Goal: Complete application form

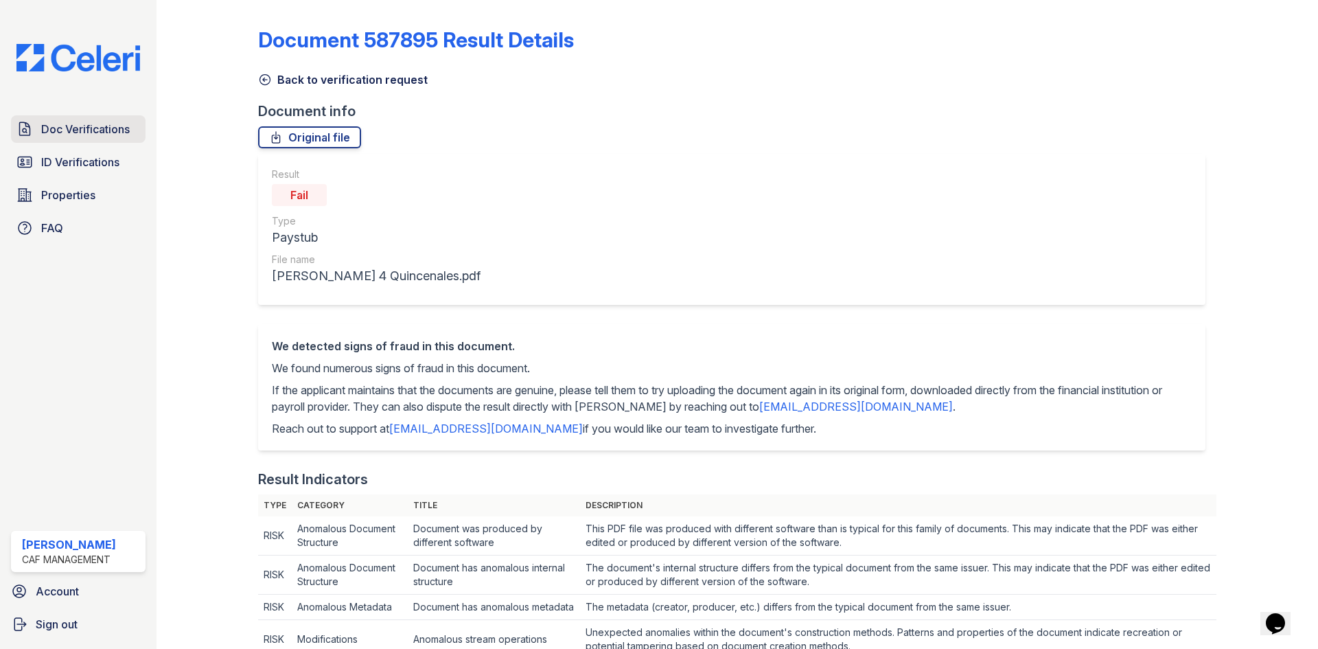
click at [82, 139] on link "Doc Verifications" at bounding box center [78, 128] width 135 height 27
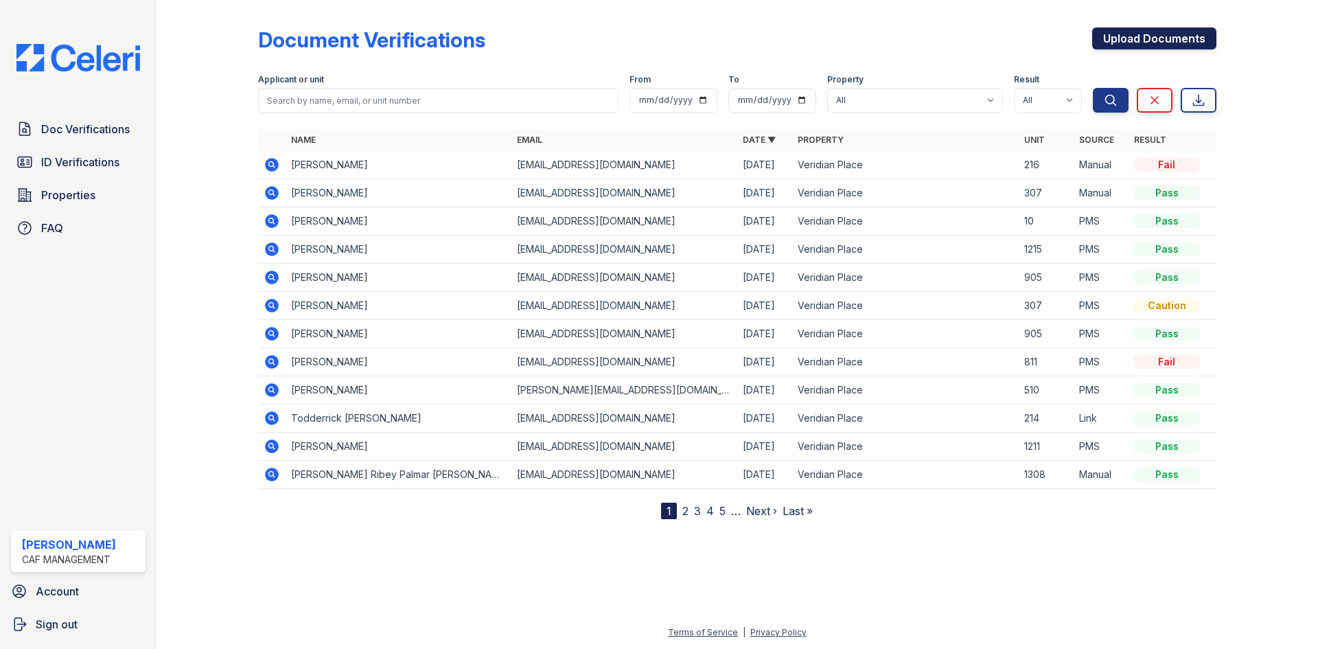
click at [1174, 33] on link "Upload Documents" at bounding box center [1154, 38] width 124 height 22
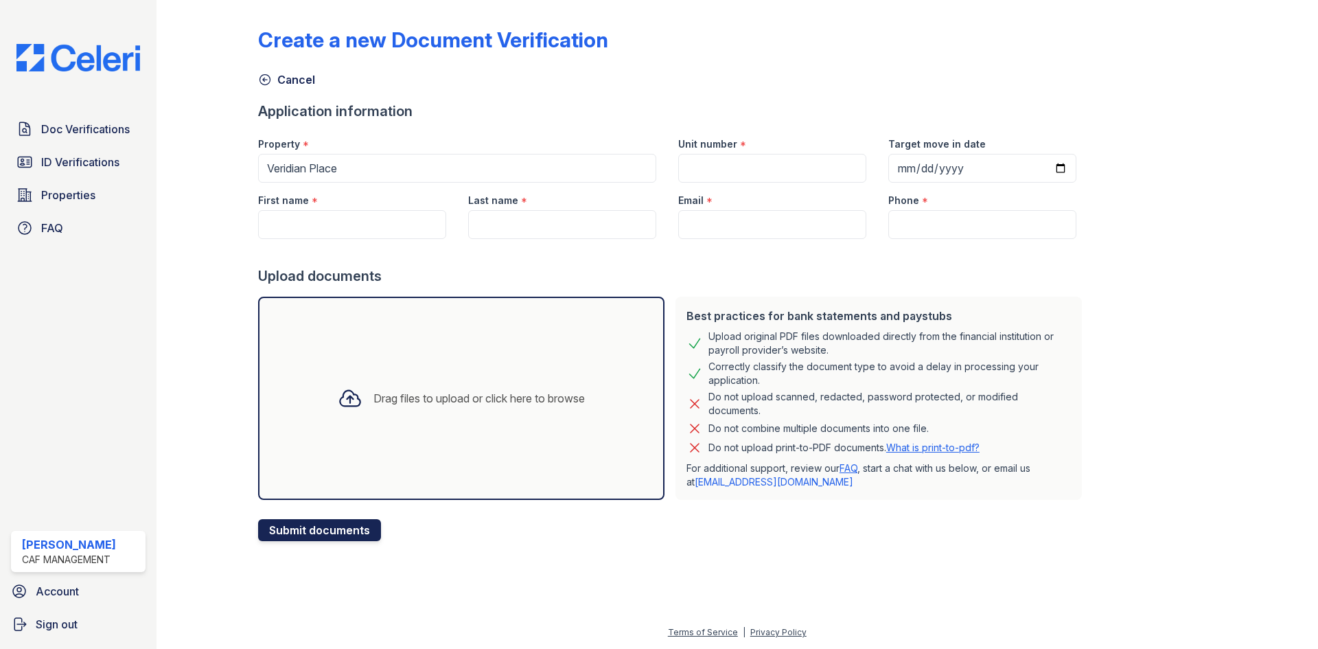
click at [340, 522] on button "Submit documents" at bounding box center [319, 530] width 123 height 22
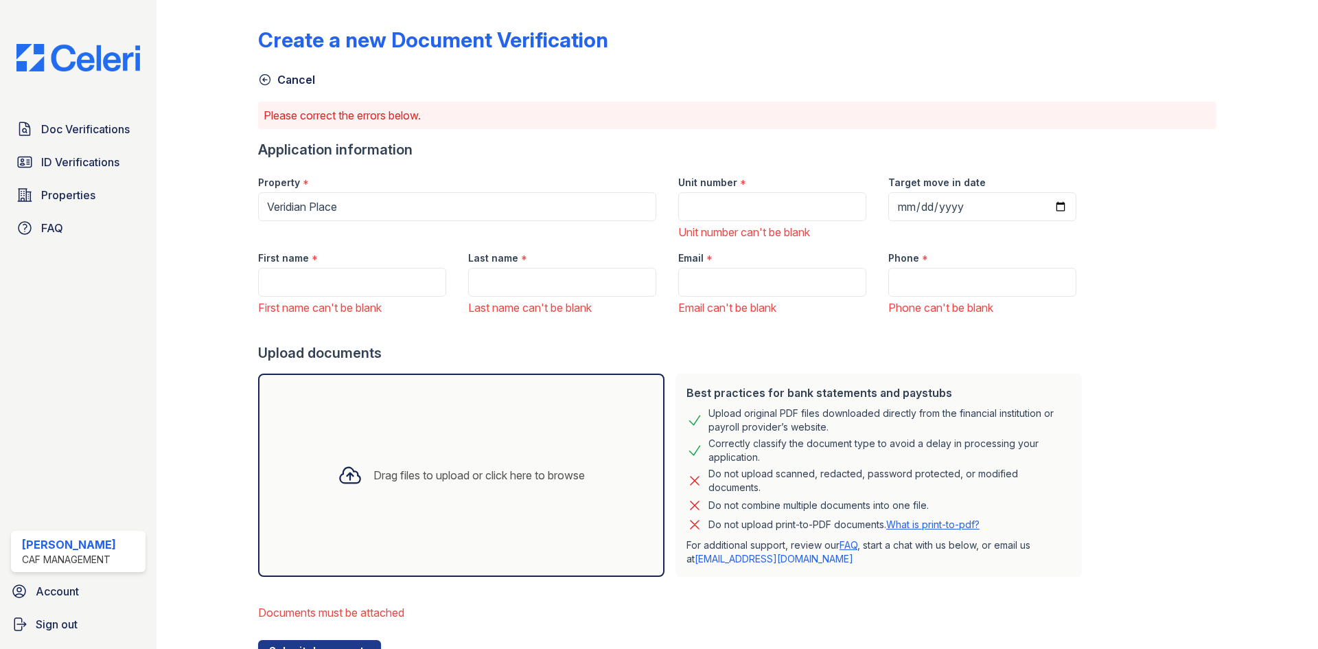
click at [408, 496] on div "Drag files to upload or click here to browse" at bounding box center [461, 475] width 269 height 47
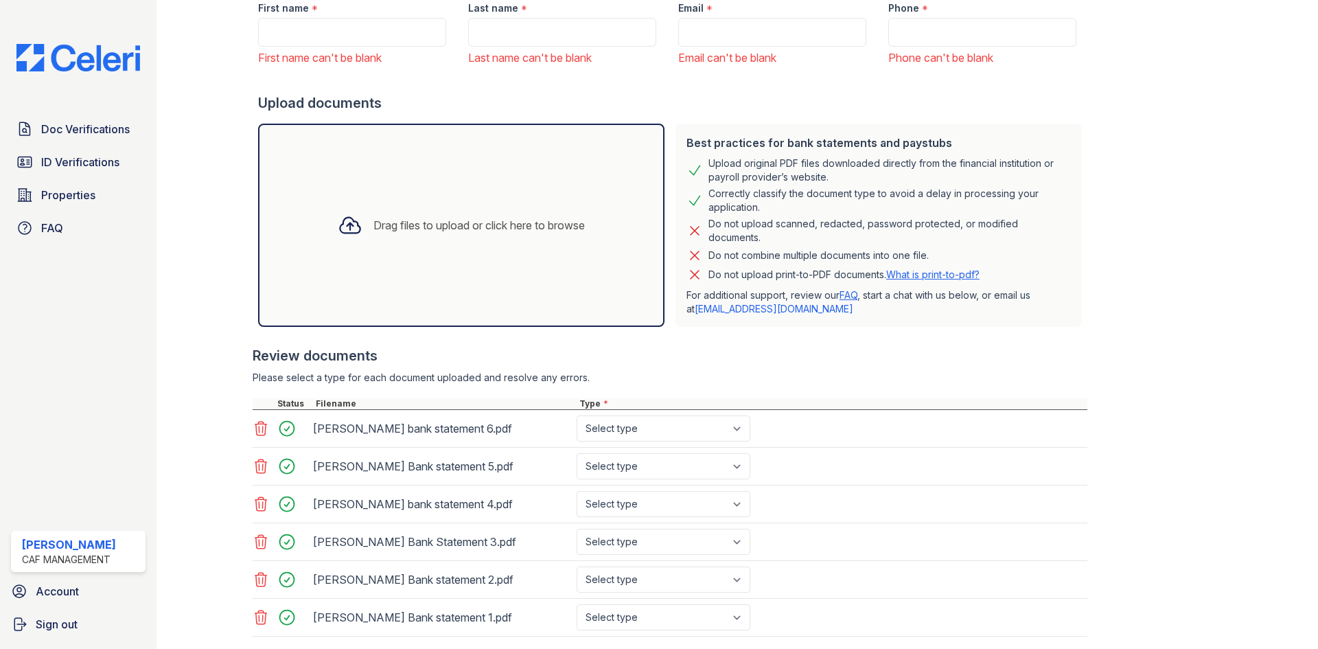
scroll to position [275, 0]
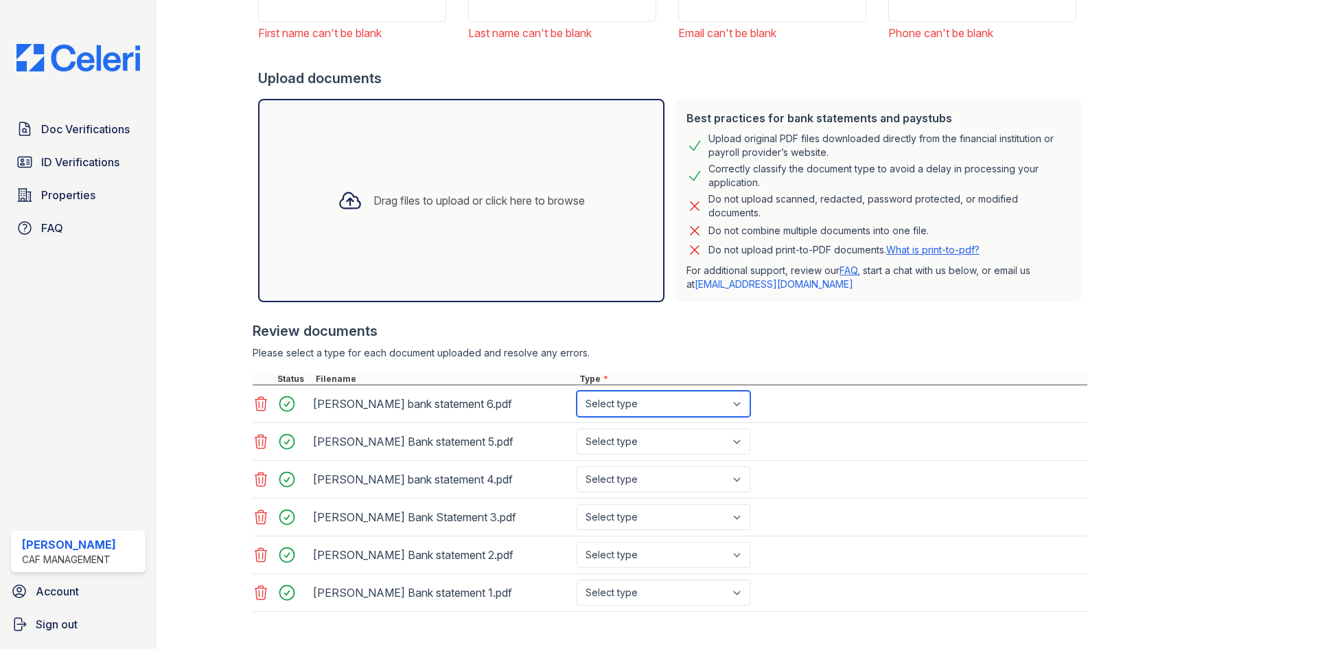
click at [655, 395] on select "Select type Paystub Bank Statement Offer Letter Tax Documents Benefit Award Let…" at bounding box center [663, 404] width 174 height 26
select select "bank_statement"
click at [576, 391] on select "Select type Paystub Bank Statement Offer Letter Tax Documents Benefit Award Let…" at bounding box center [663, 404] width 174 height 26
click at [647, 447] on select "Select type Paystub Bank Statement Offer Letter Tax Documents Benefit Award Let…" at bounding box center [663, 441] width 174 height 26
select select "bank_statement"
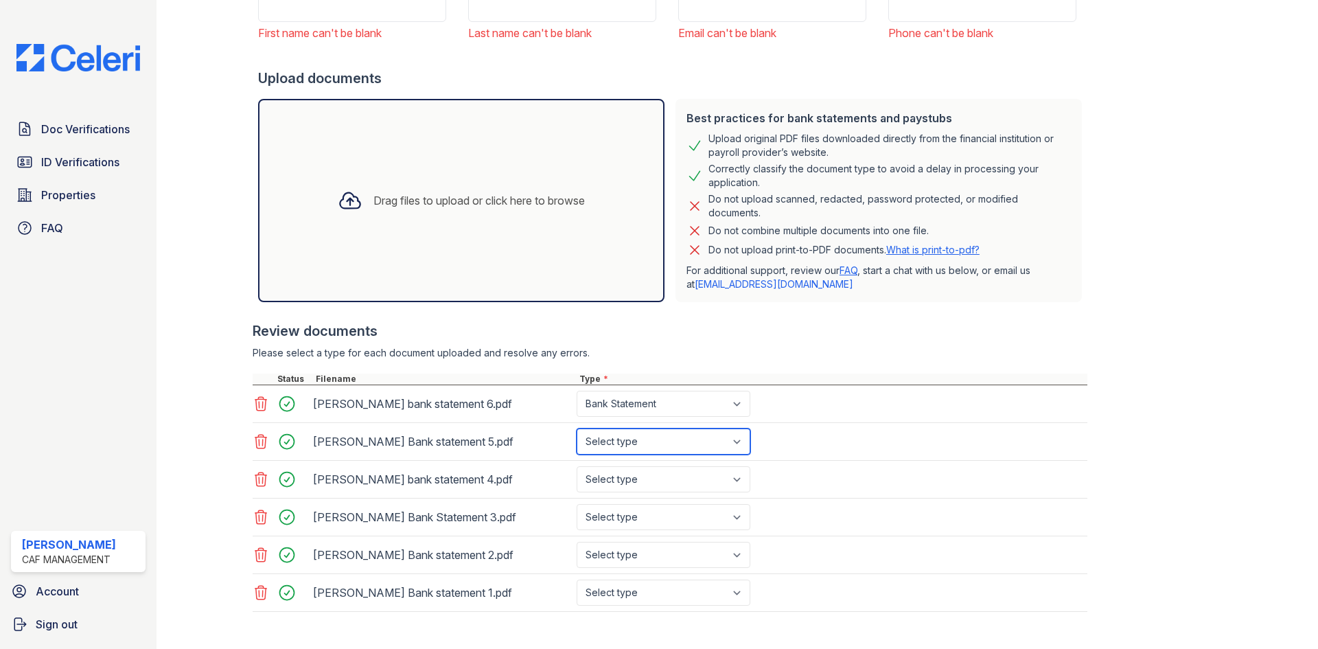
click at [576, 428] on select "Select type Paystub Bank Statement Offer Letter Tax Documents Benefit Award Let…" at bounding box center [663, 441] width 174 height 26
click at [625, 476] on select "Select type Paystub Bank Statement Offer Letter Tax Documents Benefit Award Let…" at bounding box center [663, 479] width 174 height 26
select select "bank_statement"
click at [576, 466] on select "Select type Paystub Bank Statement Offer Letter Tax Documents Benefit Award Let…" at bounding box center [663, 479] width 174 height 26
click at [624, 513] on select "Select type Paystub Bank Statement Offer Letter Tax Documents Benefit Award Let…" at bounding box center [663, 517] width 174 height 26
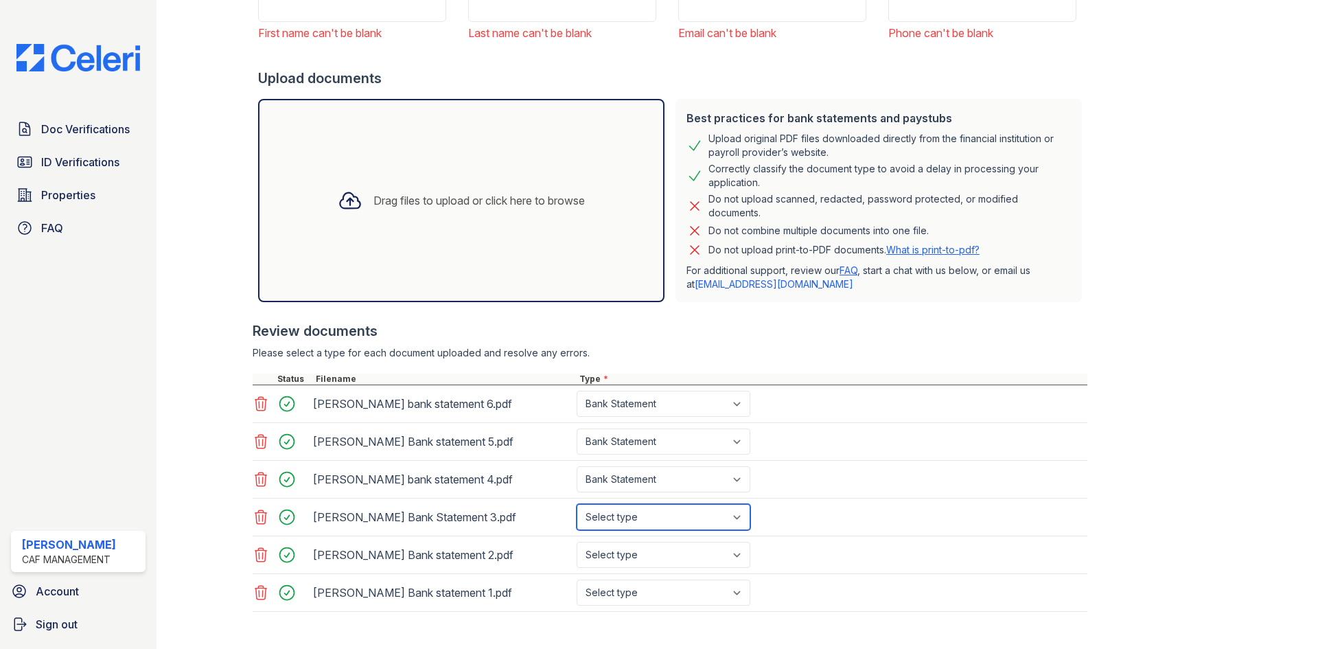
select select "bank_statement"
click at [576, 504] on select "Select type Paystub Bank Statement Offer Letter Tax Documents Benefit Award Let…" at bounding box center [663, 517] width 174 height 26
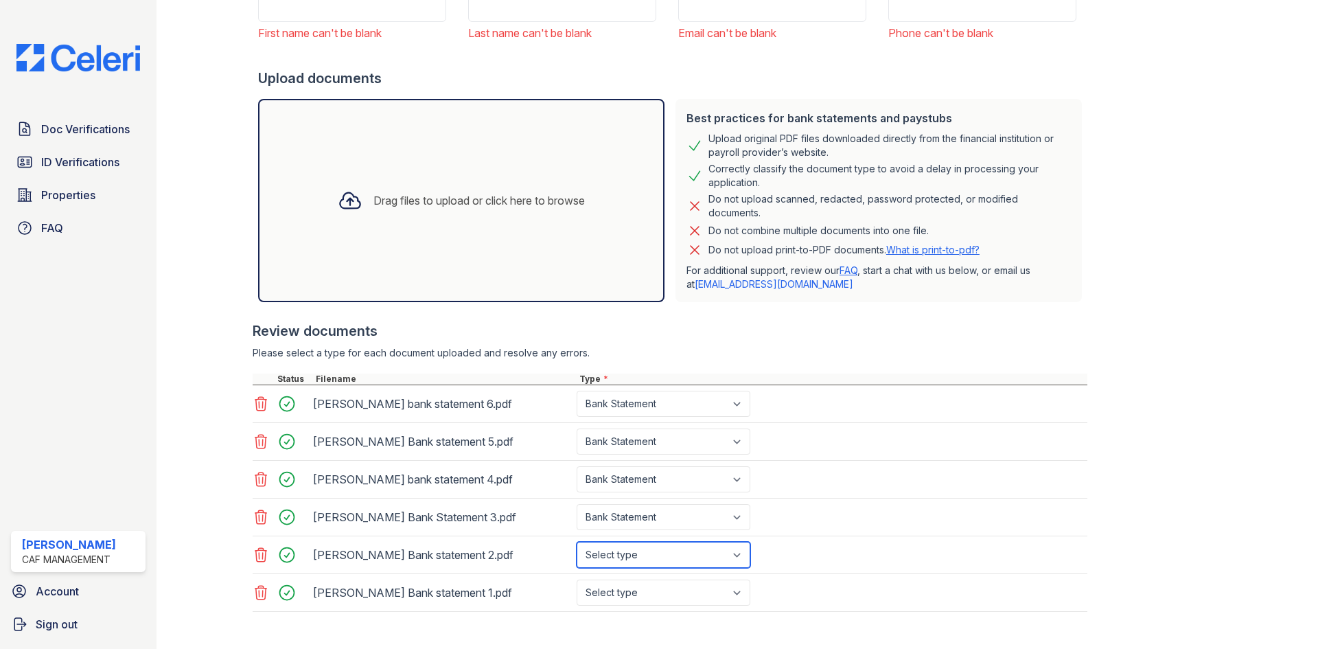
click at [630, 552] on select "Select type Paystub Bank Statement Offer Letter Tax Documents Benefit Award Let…" at bounding box center [663, 554] width 174 height 26
select select "bank_statement"
click at [576, 541] on select "Select type Paystub Bank Statement Offer Letter Tax Documents Benefit Award Let…" at bounding box center [663, 554] width 174 height 26
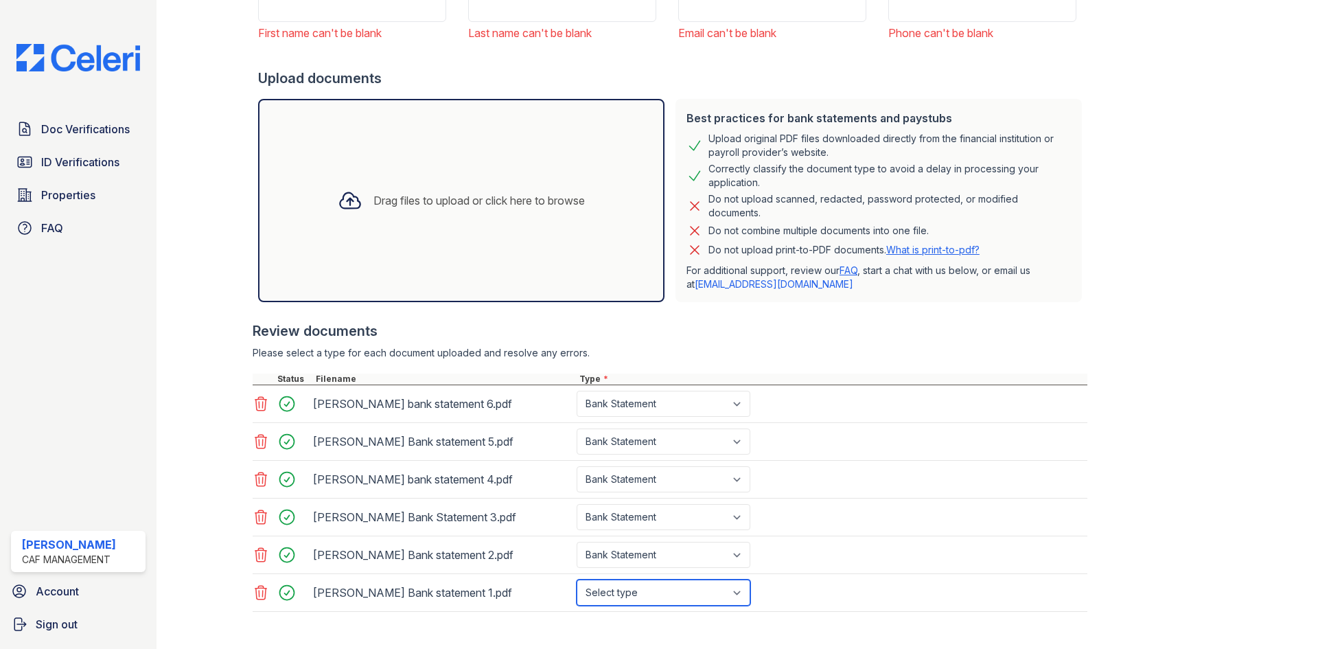
drag, startPoint x: 648, startPoint y: 593, endPoint x: 646, endPoint y: 583, distance: 10.5
click at [648, 593] on select "Select type Paystub Bank Statement Offer Letter Tax Documents Benefit Award Let…" at bounding box center [663, 592] width 174 height 26
select select "bank_statement"
click at [576, 579] on select "Select type Paystub Bank Statement Offer Letter Tax Documents Benefit Award Let…" at bounding box center [663, 592] width 174 height 26
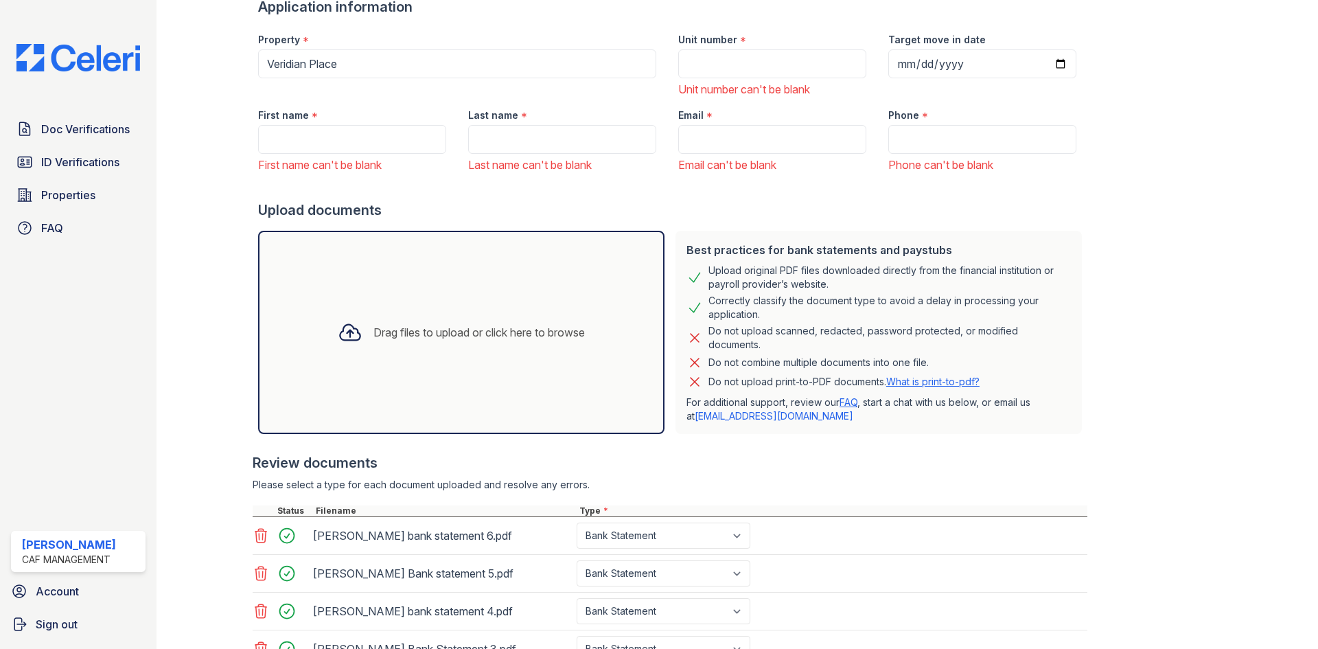
scroll to position [0, 0]
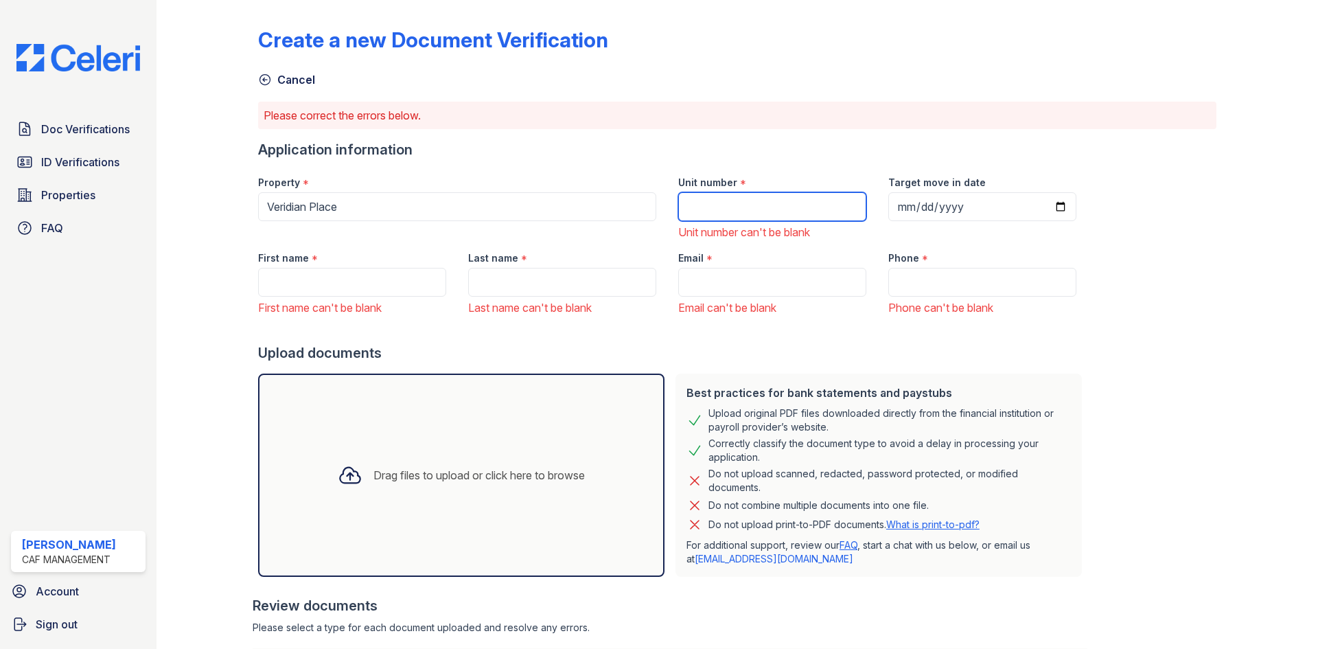
click at [743, 198] on input "Unit number" at bounding box center [772, 206] width 188 height 29
click at [419, 256] on div "First name *" at bounding box center [352, 253] width 188 height 27
click at [395, 274] on input "First name" at bounding box center [352, 282] width 188 height 29
paste input "Fabiola"
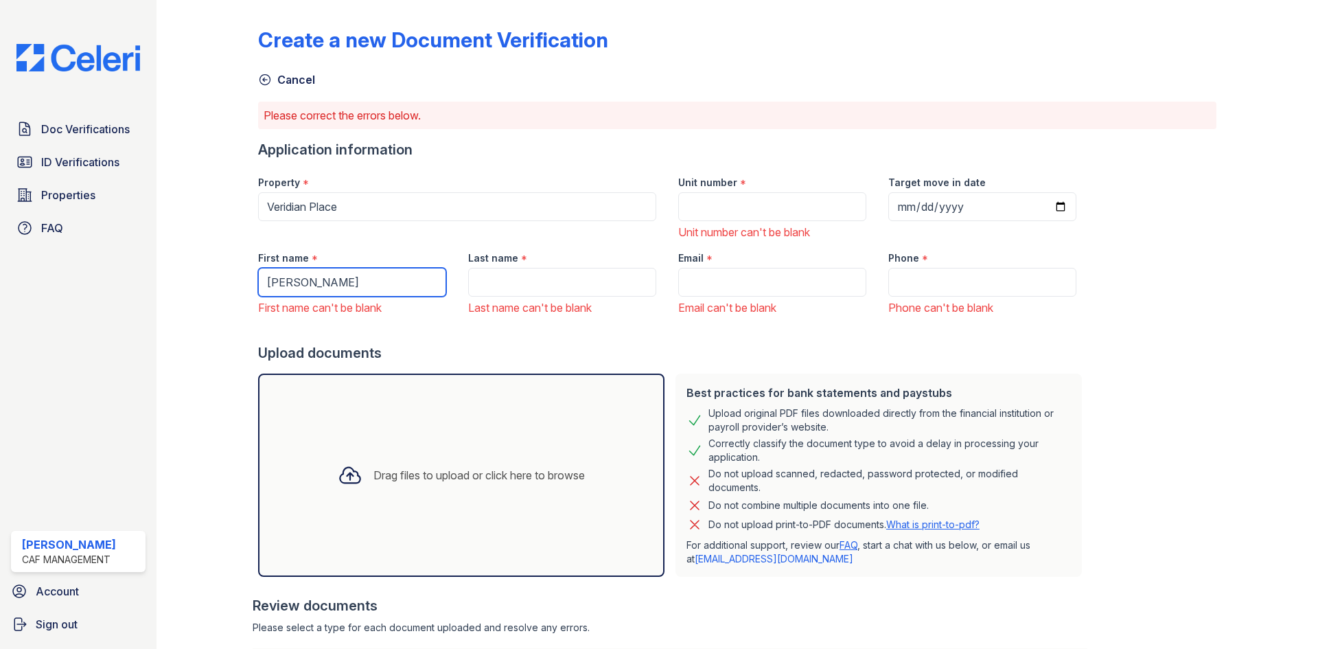
type input "Fabiola"
click at [532, 282] on input "Last name" at bounding box center [562, 282] width 188 height 29
paste input "Landazabal contreras"
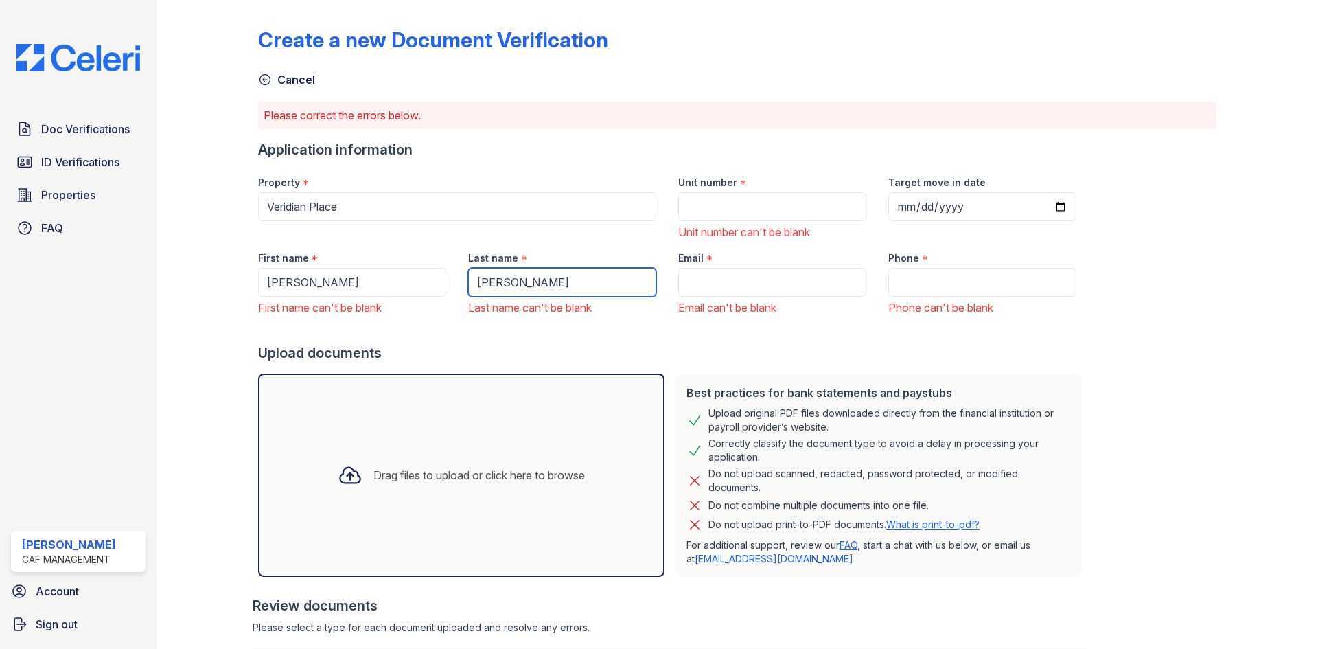
type input "Landazabal contreras"
click at [736, 275] on input "Email" at bounding box center [772, 282] width 188 height 29
paste input "[EMAIL_ADDRESS][DOMAIN_NAME]"
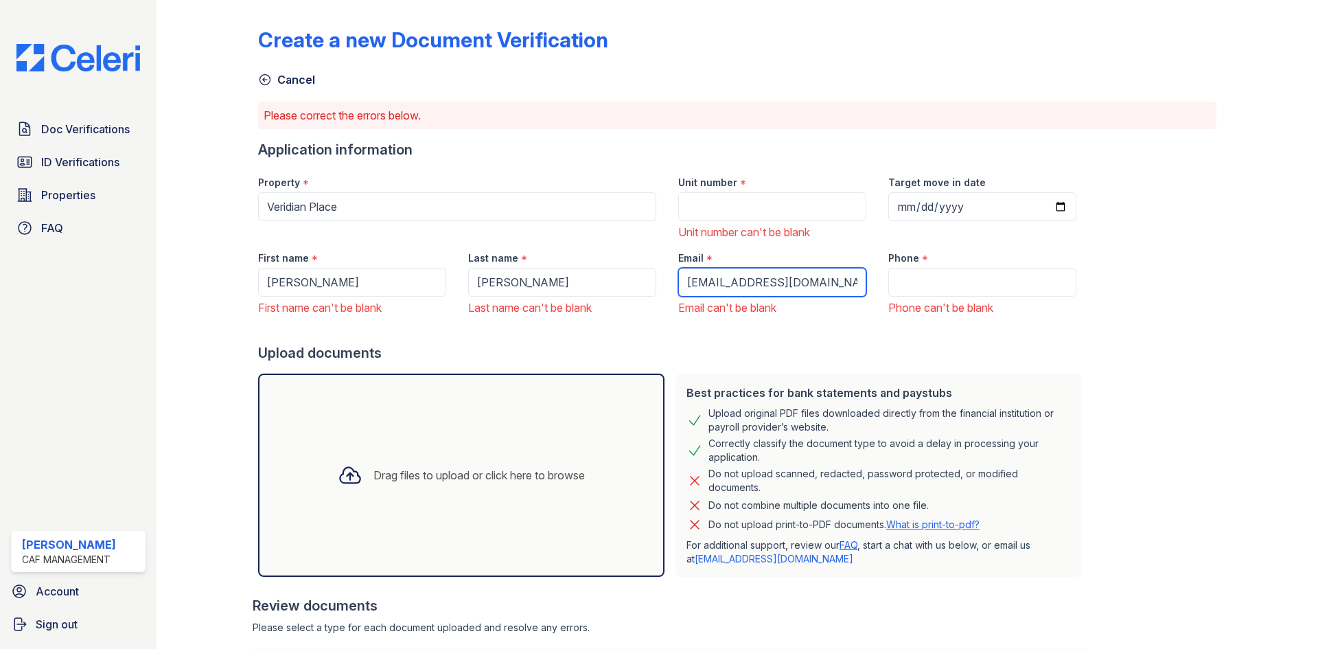
type input "[EMAIL_ADDRESS][DOMAIN_NAME]"
click at [908, 279] on input "Phone" at bounding box center [982, 282] width 188 height 29
paste input "Phone:(281) 512-7298"
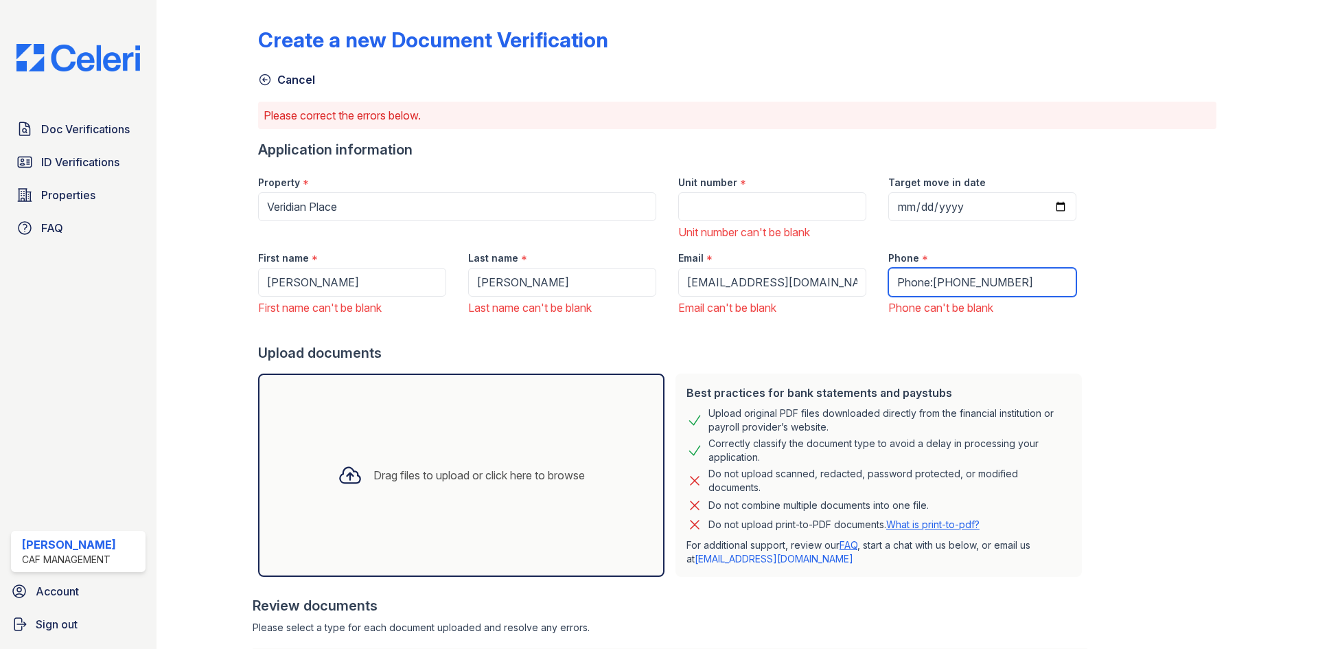
type input "Phone:(281) 512-7298"
click at [754, 200] on input "Unit number" at bounding box center [772, 206] width 188 height 29
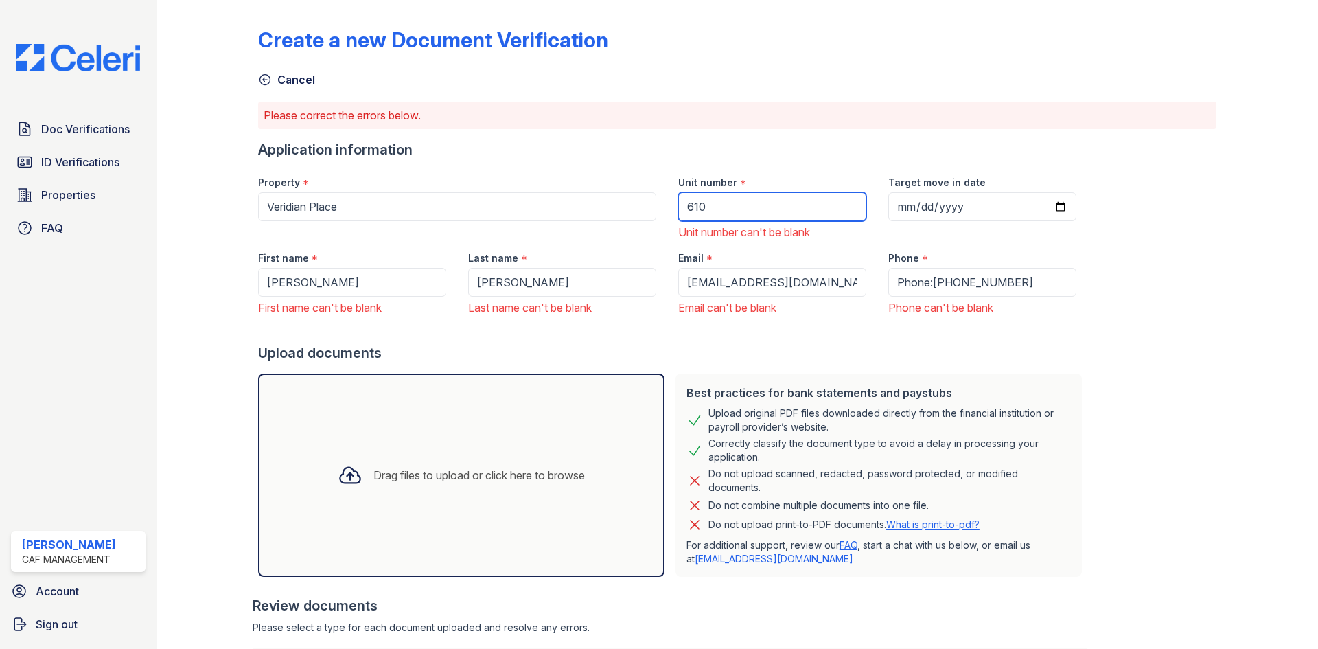
type input "610"
click at [1025, 106] on div "Please correct the errors below." at bounding box center [737, 115] width 958 height 27
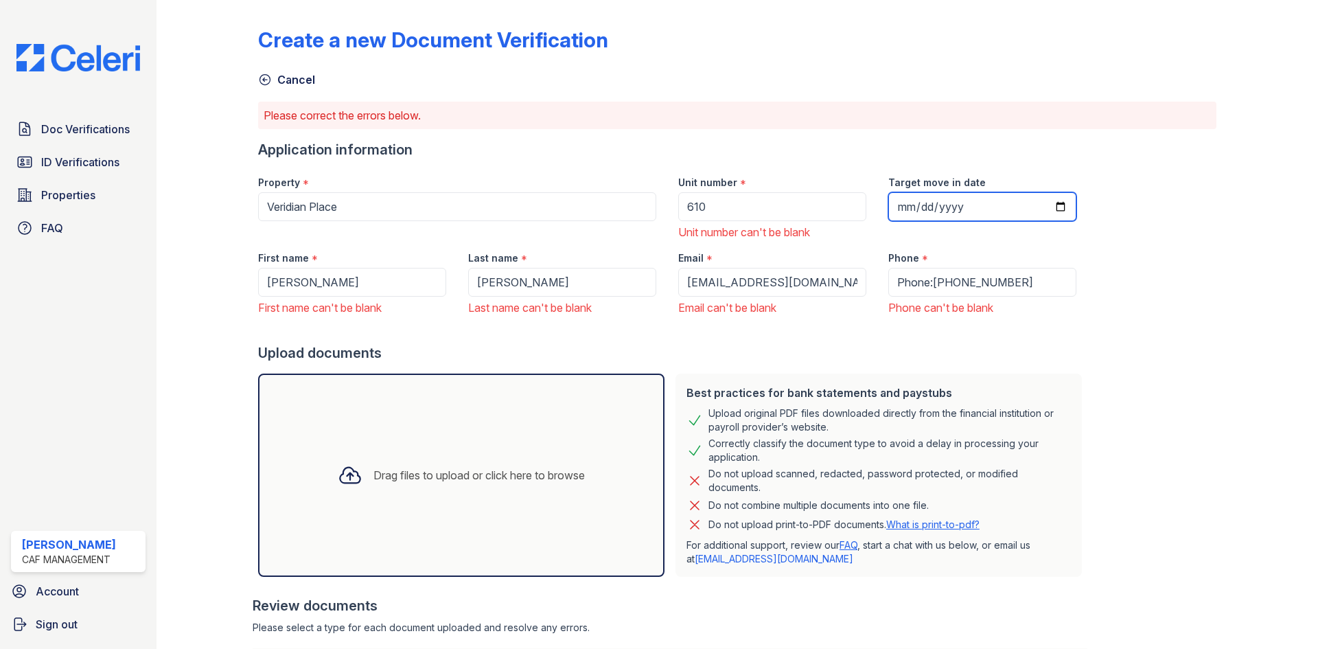
click at [1042, 206] on input "Target move in date" at bounding box center [982, 206] width 188 height 29
type input "2025-08-30"
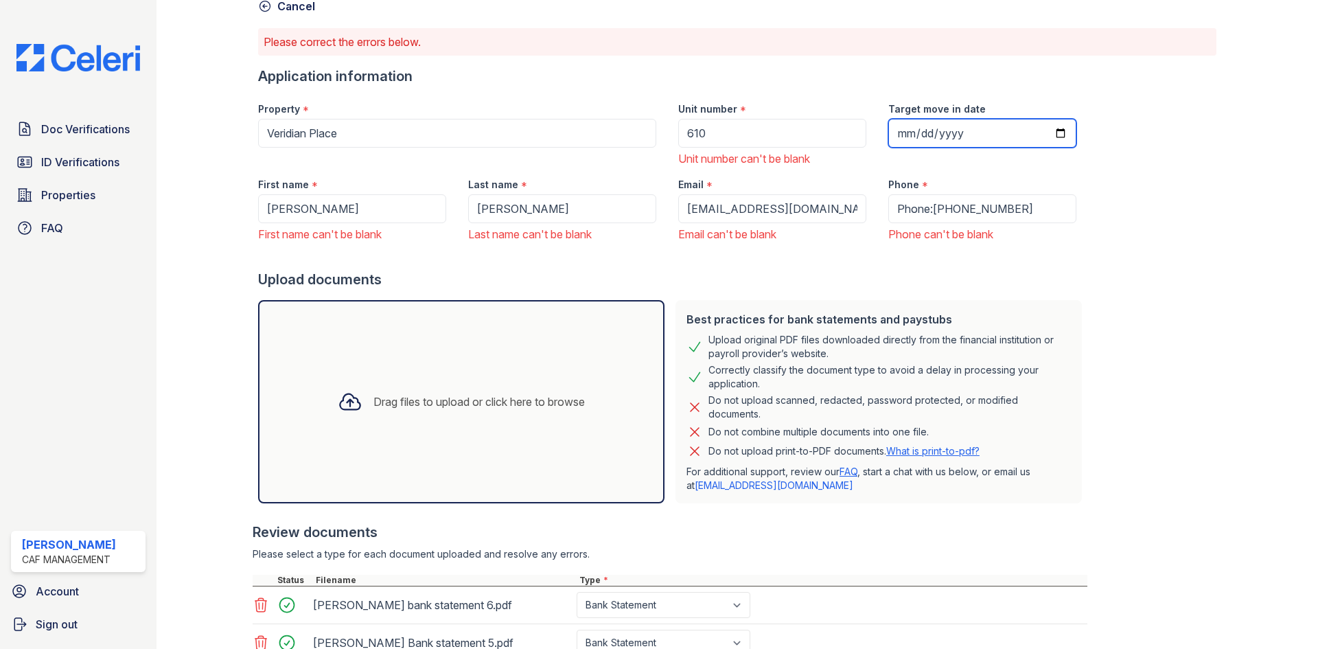
scroll to position [34, 0]
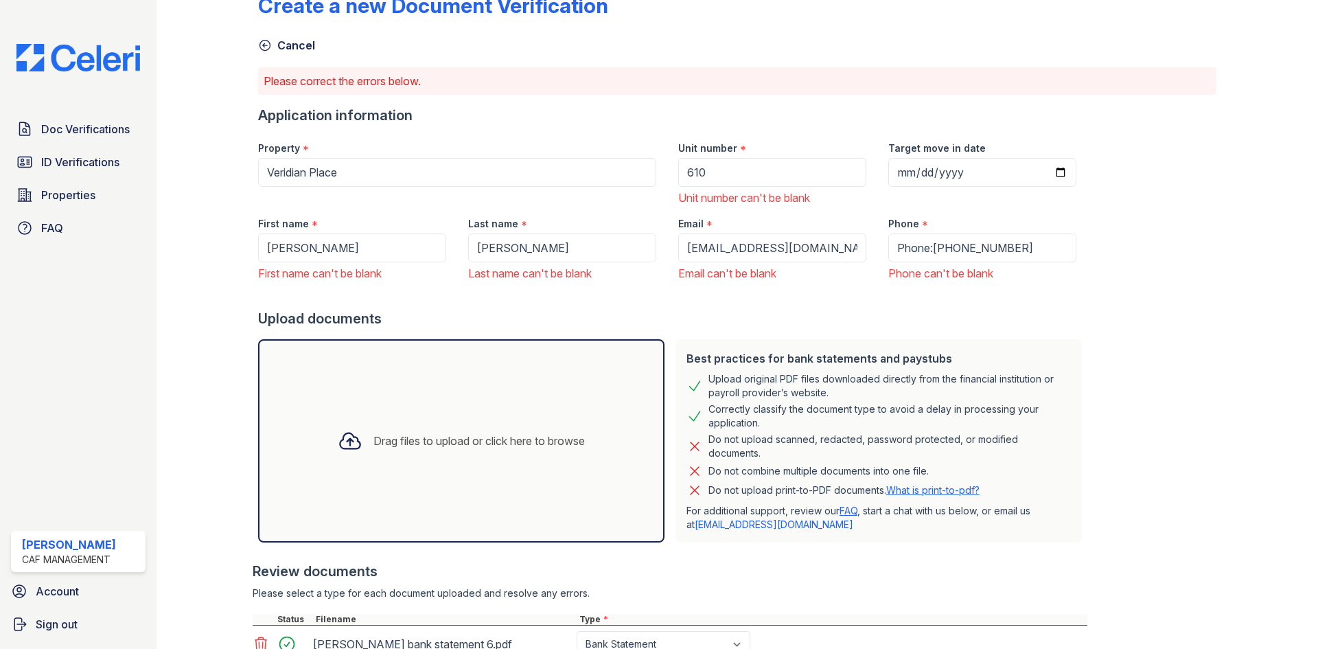
click at [434, 419] on div "Drag files to upload or click here to browse" at bounding box center [461, 440] width 269 height 47
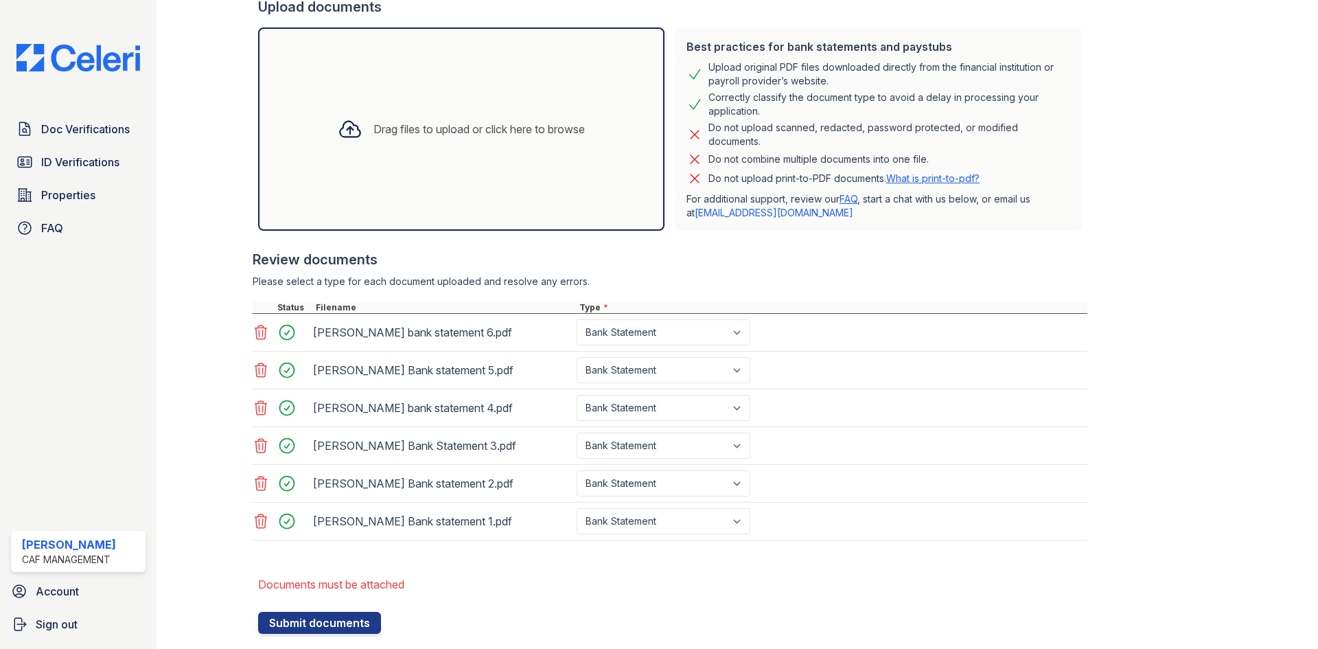
scroll to position [377, 0]
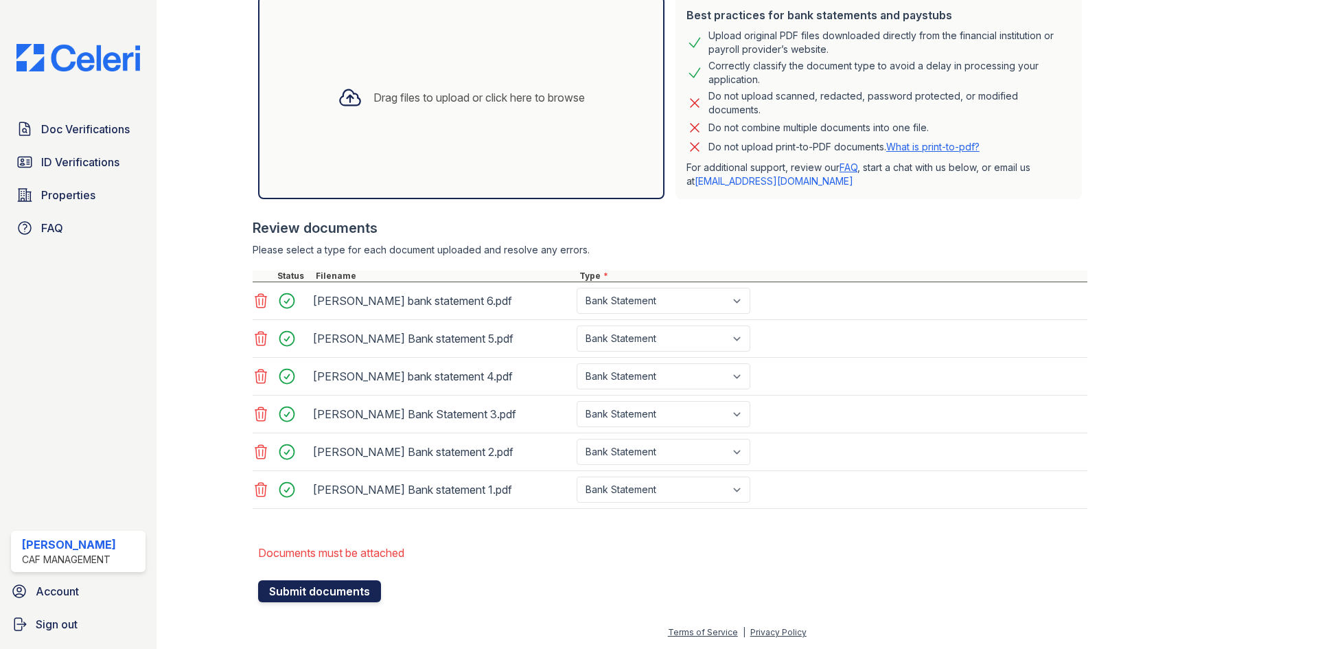
click at [347, 583] on button "Submit documents" at bounding box center [319, 591] width 123 height 22
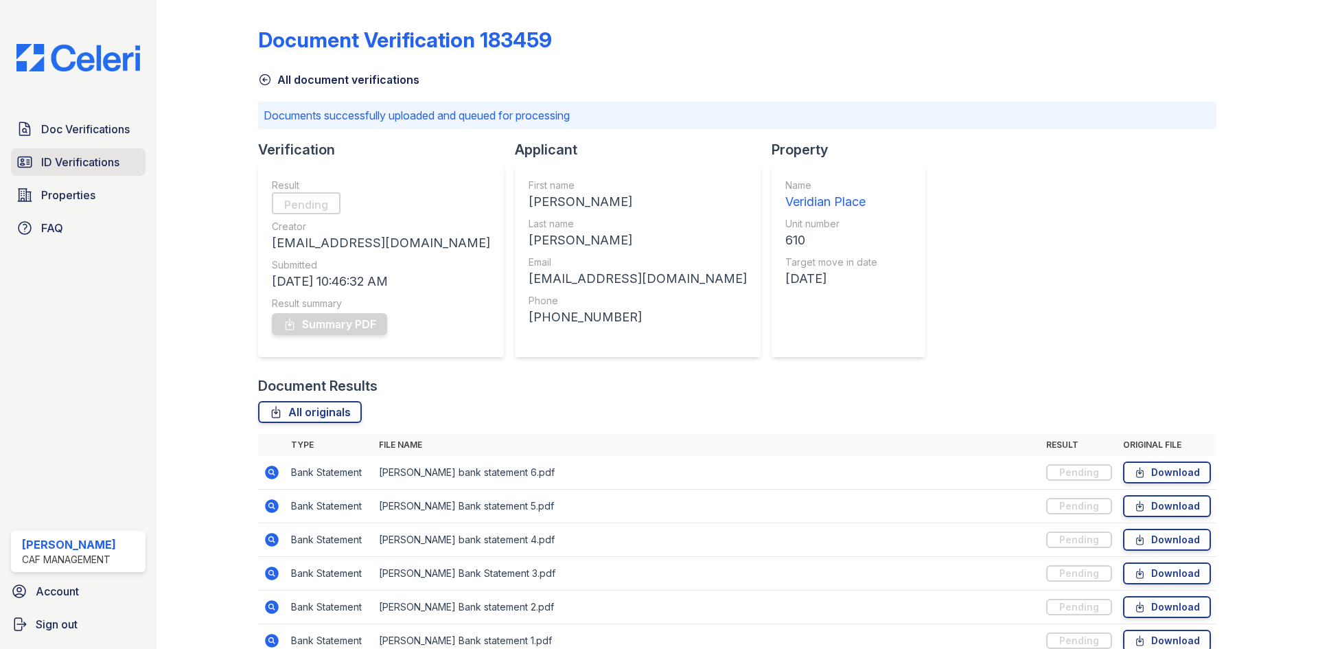
click at [80, 164] on span "ID Verifications" at bounding box center [80, 162] width 78 height 16
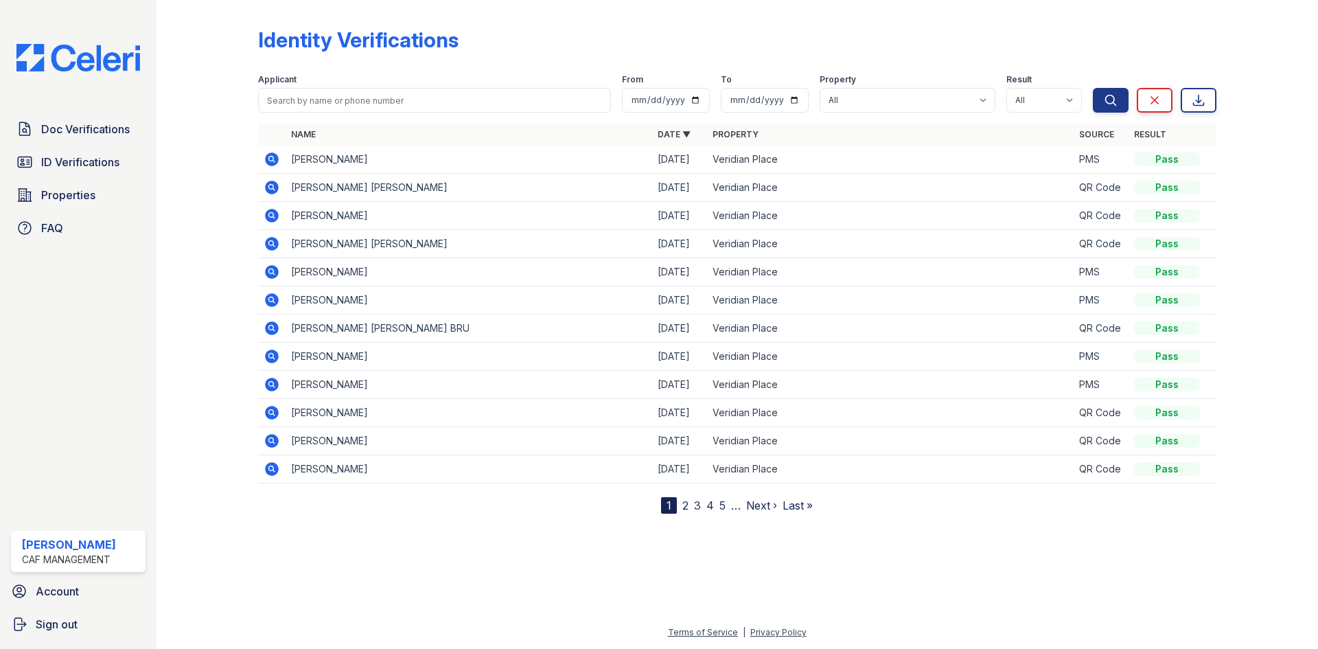
click at [271, 215] on icon at bounding box center [270, 214] width 3 height 3
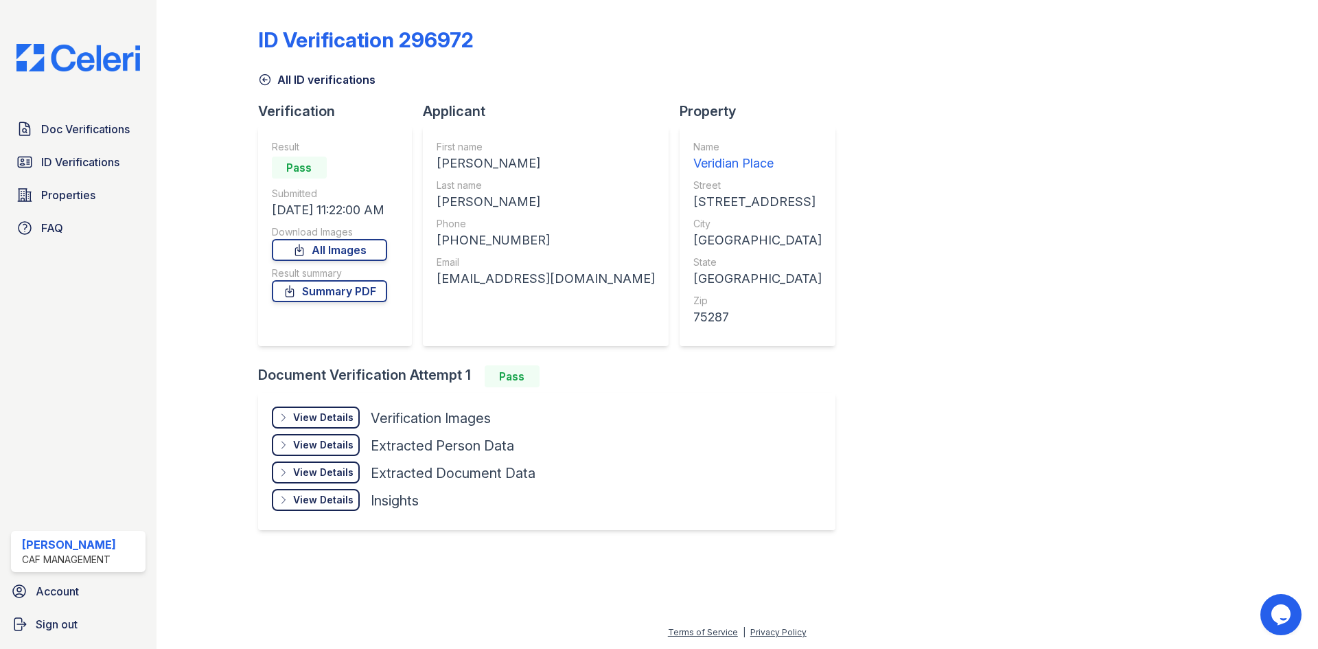
click at [323, 415] on div "View Details" at bounding box center [323, 417] width 60 height 14
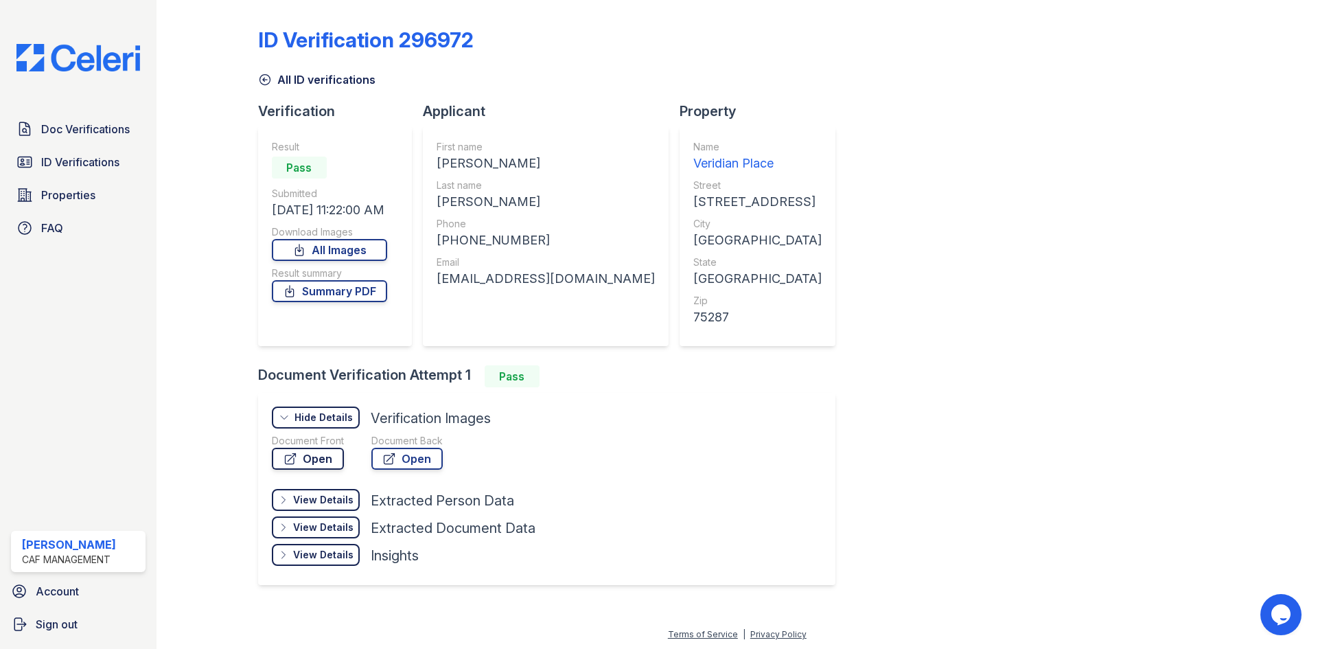
click at [310, 458] on link "Open" at bounding box center [308, 458] width 72 height 22
click at [327, 292] on link "Summary PDF" at bounding box center [329, 291] width 115 height 22
click at [119, 135] on span "Doc Verifications" at bounding box center [85, 129] width 89 height 16
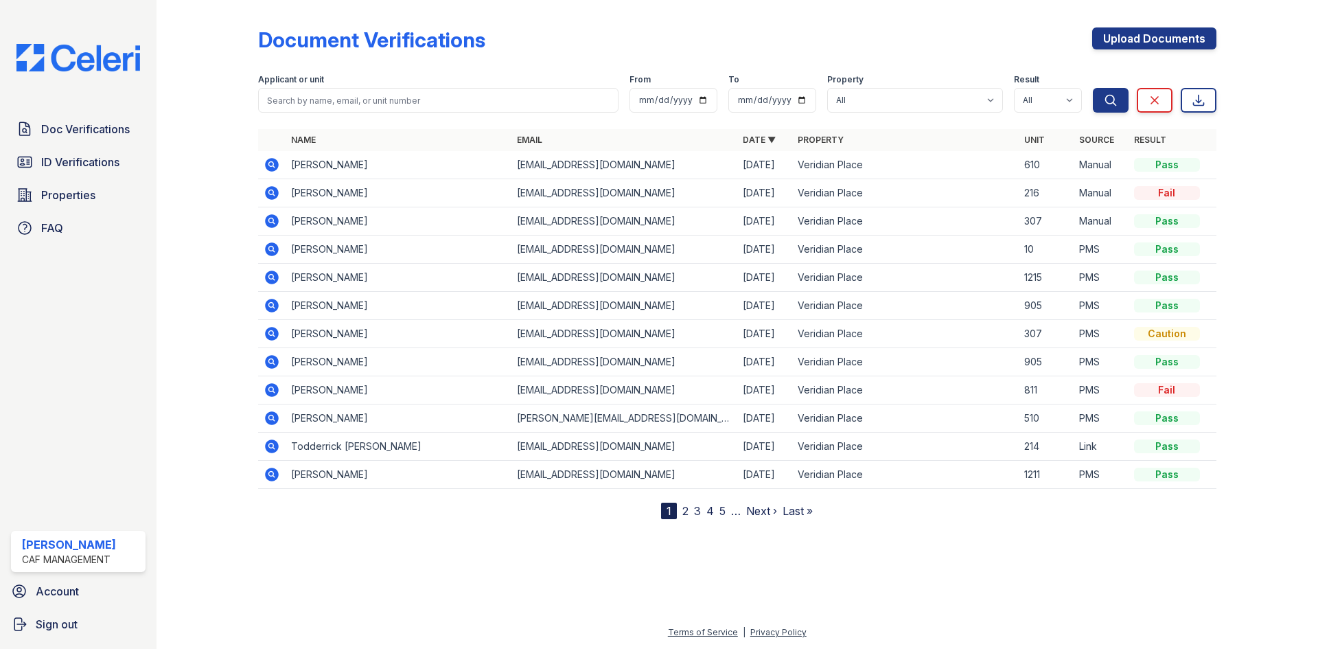
click at [266, 164] on icon at bounding box center [272, 165] width 14 height 14
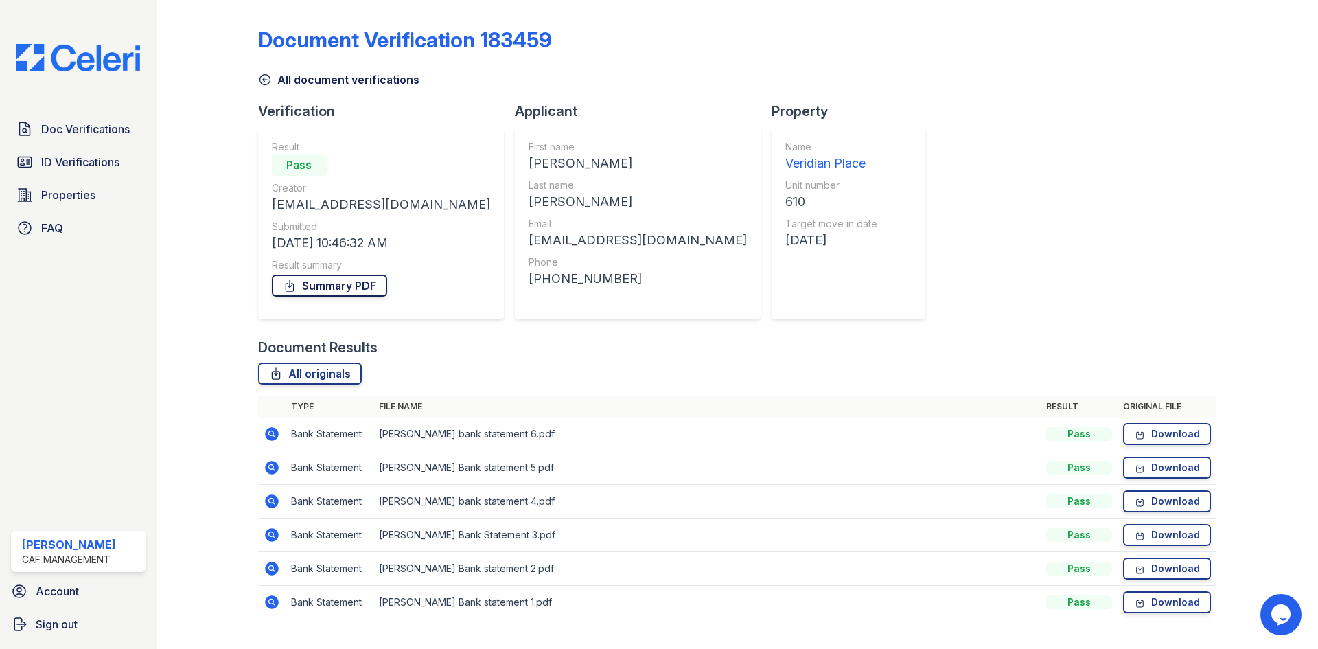
click at [331, 288] on link "Summary PDF" at bounding box center [329, 286] width 115 height 22
click at [927, 139] on div "Document Verification 183459 All document verifications Verification Result Pas…" at bounding box center [737, 318] width 958 height 627
